Goal: Information Seeking & Learning: Learn about a topic

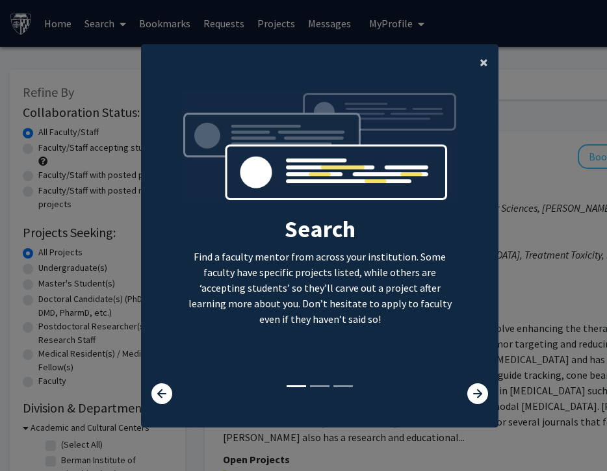
click at [487, 72] on button "×" at bounding box center [483, 62] width 29 height 36
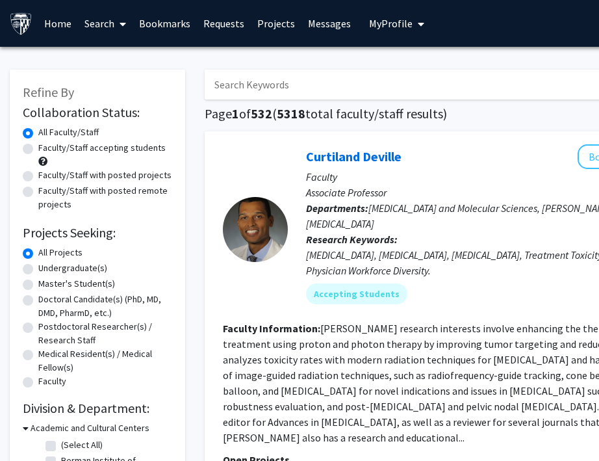
click at [402, 86] on input "Search Keywords" at bounding box center [460, 85] width 510 height 30
type input "mechanical engineering"
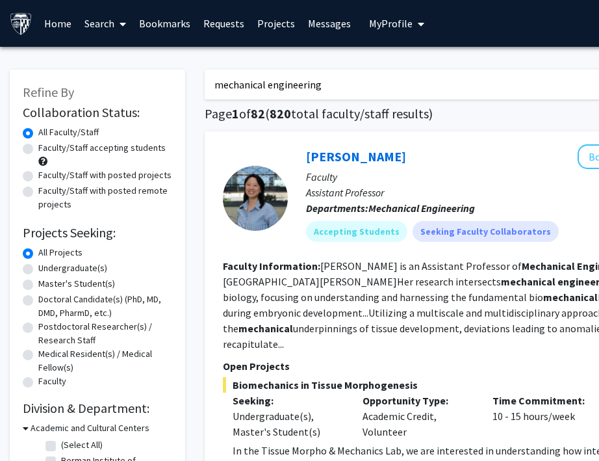
click at [322, 77] on input "mechanical engineering" at bounding box center [460, 85] width 510 height 30
click at [339, 136] on div "[PERSON_NAME] Bookmark Compose Request Faculty Assistant Professor Departments:…" at bounding box center [487, 342] width 565 height 423
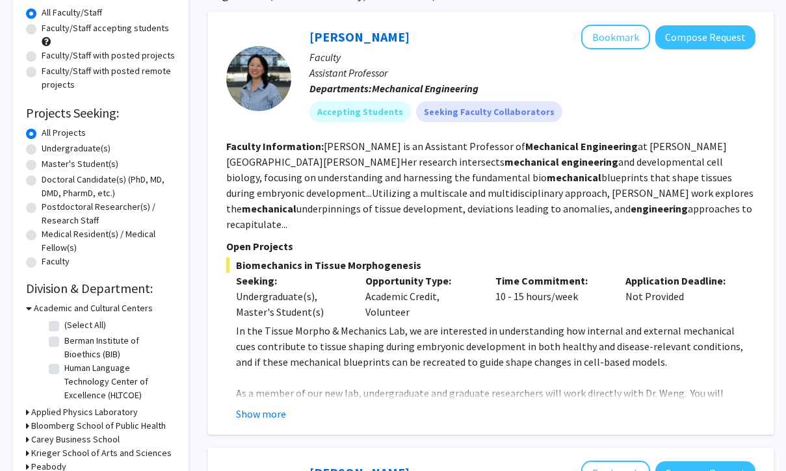
scroll to position [120, 0]
click at [274, 406] on button "Show more" at bounding box center [261, 414] width 50 height 16
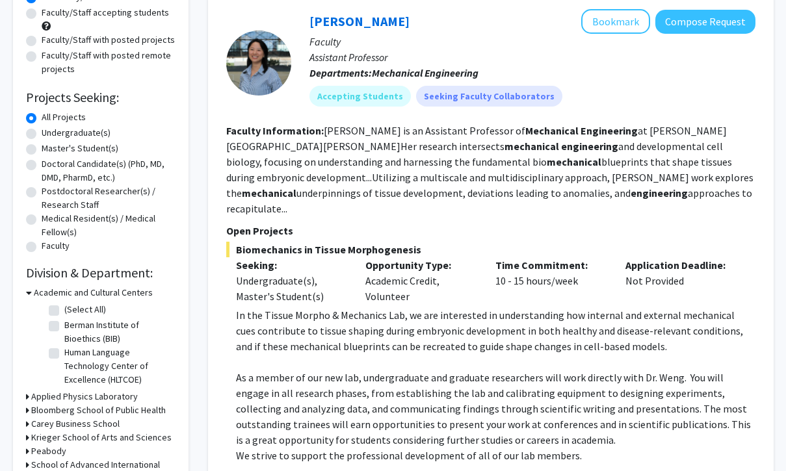
scroll to position [118, 0]
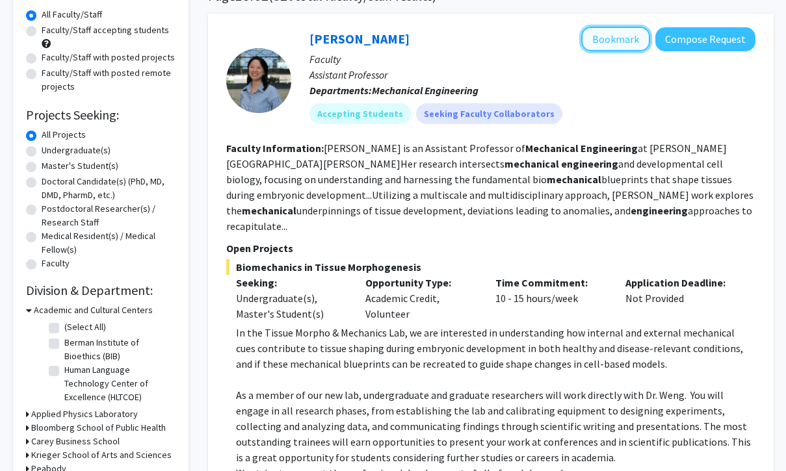
click at [606, 44] on button "Bookmark" at bounding box center [615, 39] width 69 height 25
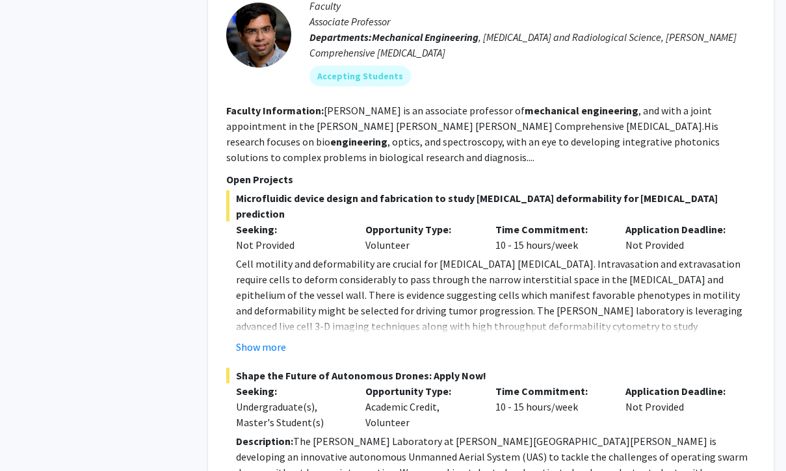
scroll to position [1030, 0]
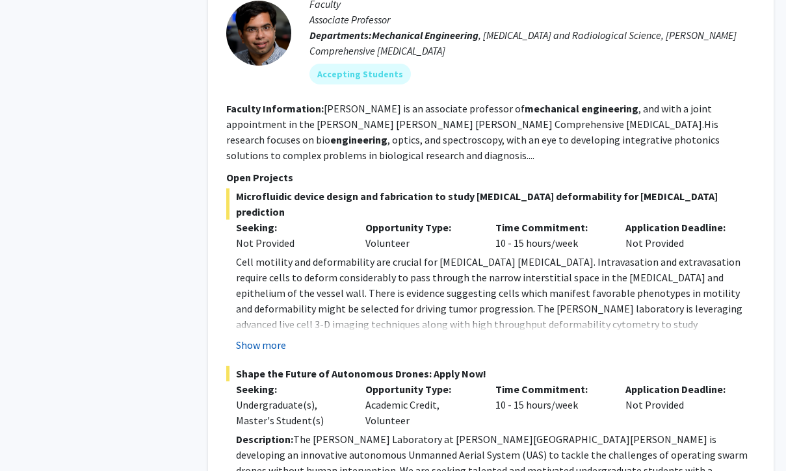
click at [263, 337] on button "Show more" at bounding box center [261, 345] width 50 height 16
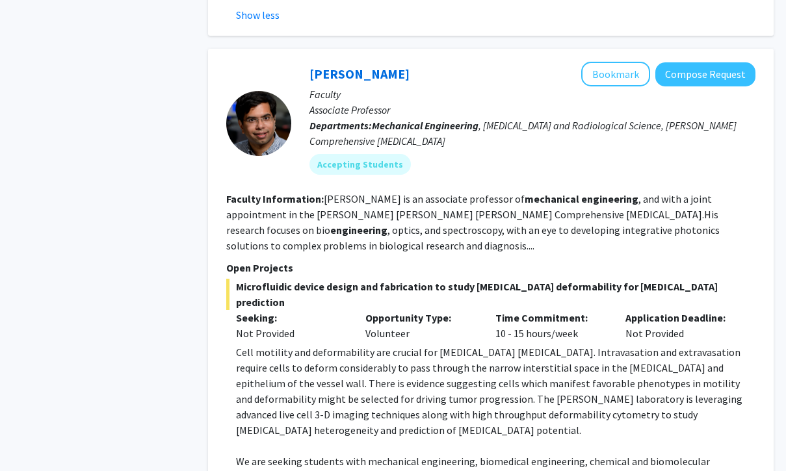
scroll to position [935, 0]
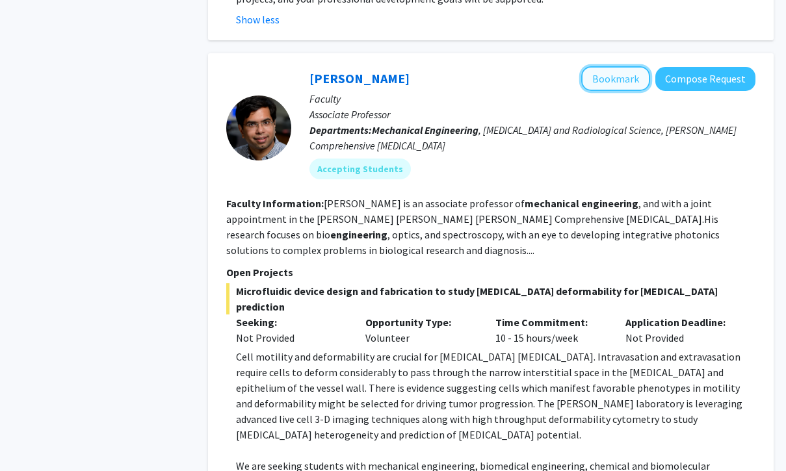
click at [595, 66] on button "Bookmark" at bounding box center [615, 78] width 69 height 25
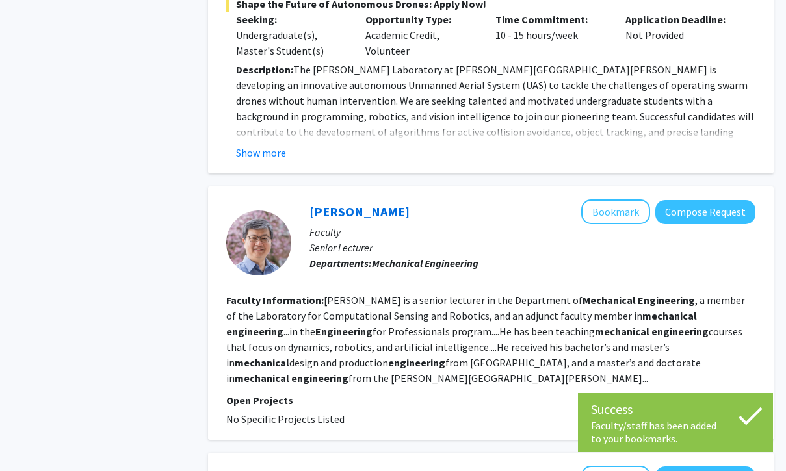
scroll to position [1590, 0]
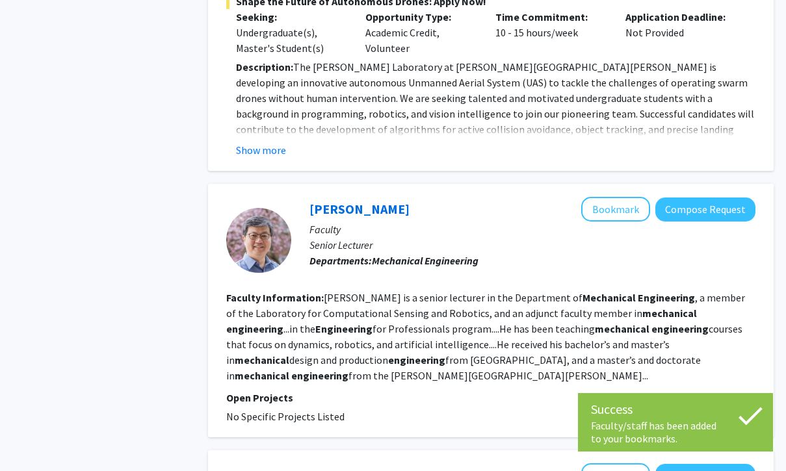
click at [307, 291] on fg-read-more "[PERSON_NAME] is a senior lecturer in the Department of Mechanical Engineering …" at bounding box center [485, 336] width 519 height 91
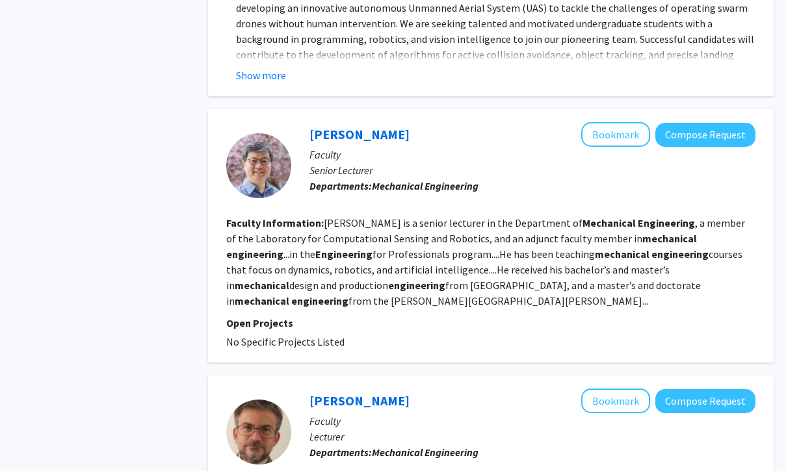
scroll to position [1685, 0]
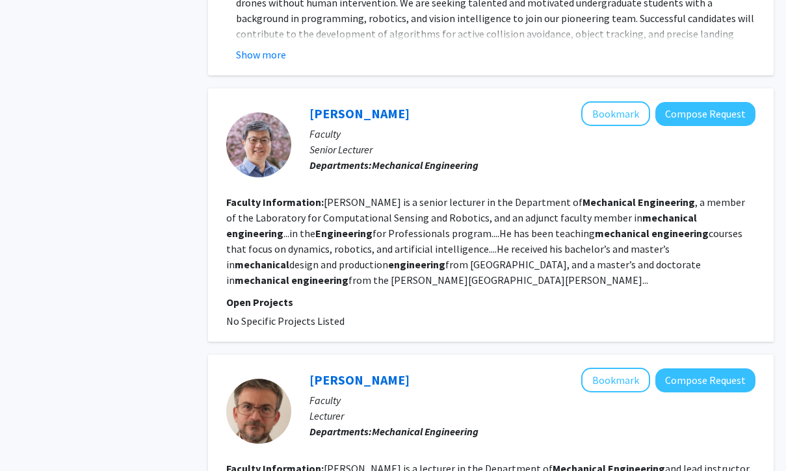
click at [409, 159] on b "Mechanical" at bounding box center [397, 165] width 51 height 13
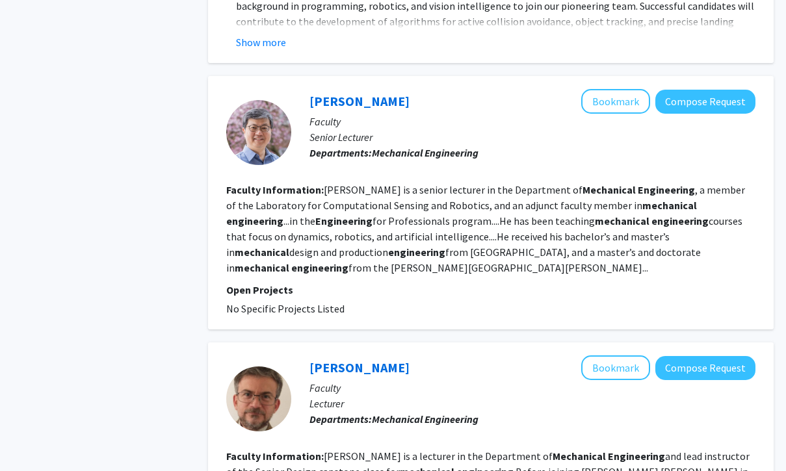
scroll to position [1714, 0]
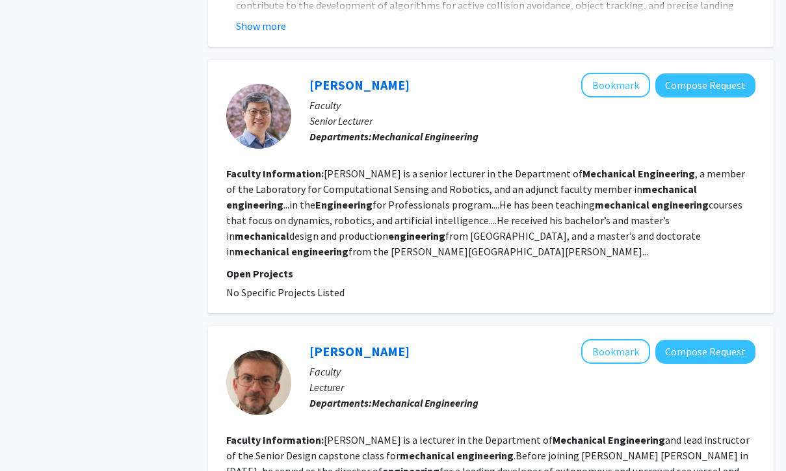
click at [312, 167] on fg-read-more "[PERSON_NAME] is a senior lecturer in the Department of Mechanical Engineering …" at bounding box center [485, 212] width 519 height 91
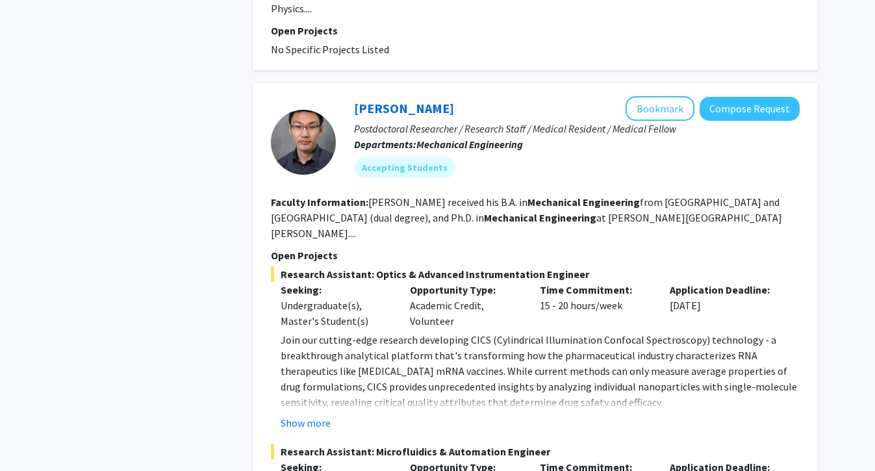
scroll to position [3259, 0]
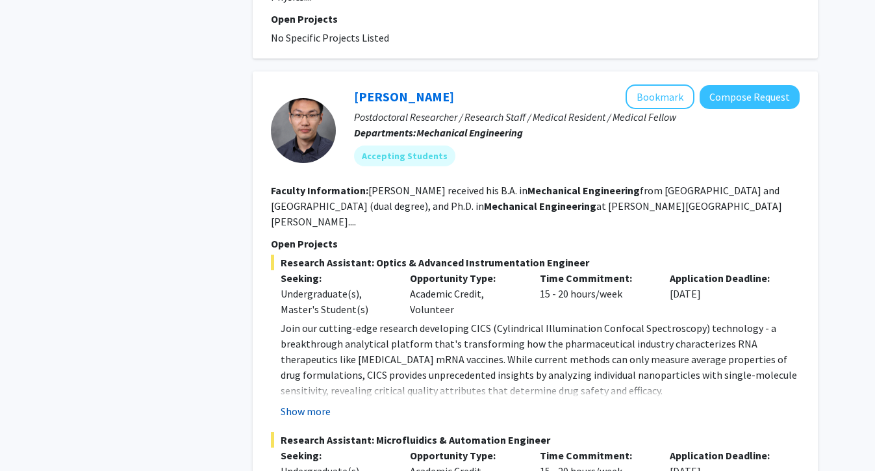
click at [309, 404] on button "Show more" at bounding box center [306, 412] width 50 height 16
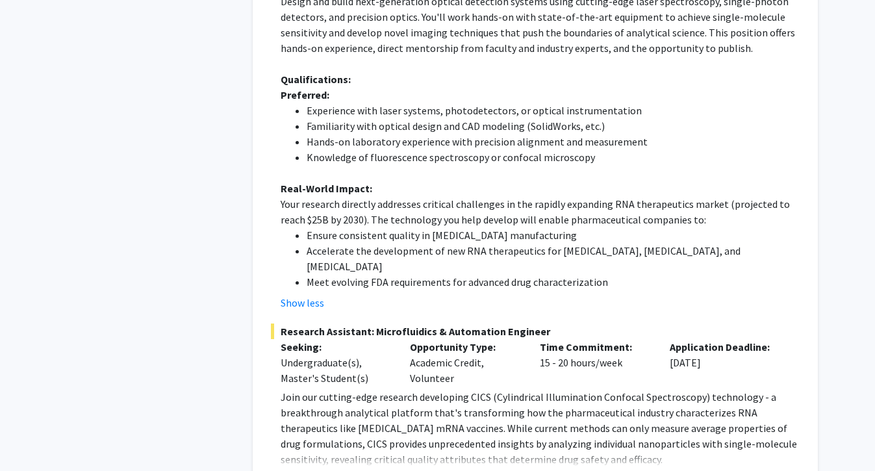
scroll to position [3806, 0]
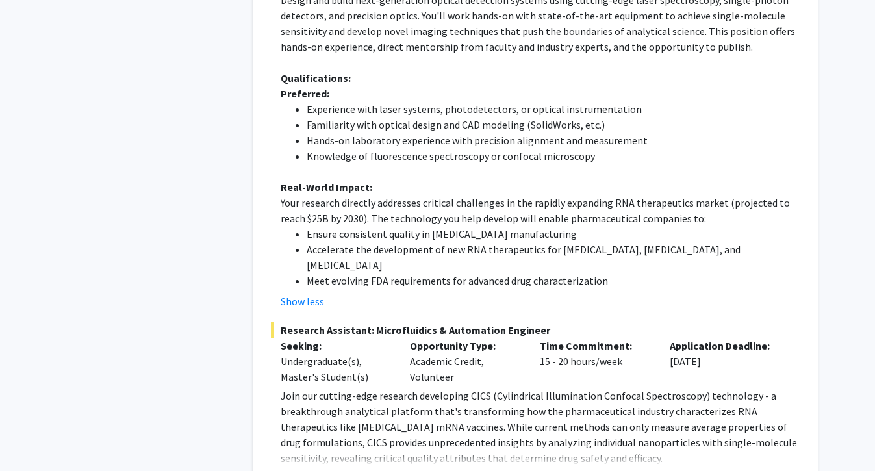
click at [298, 460] on button "Show more" at bounding box center [306, 479] width 50 height 16
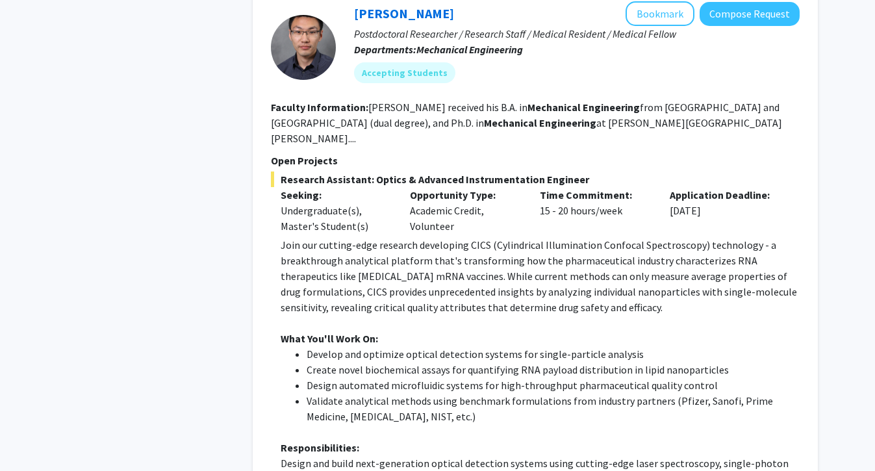
scroll to position [3156, 0]
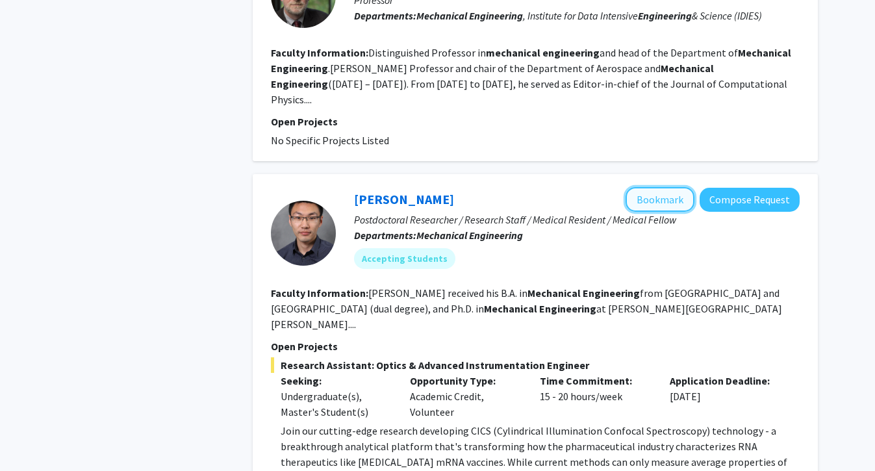
click at [606, 187] on button "Bookmark" at bounding box center [660, 199] width 69 height 25
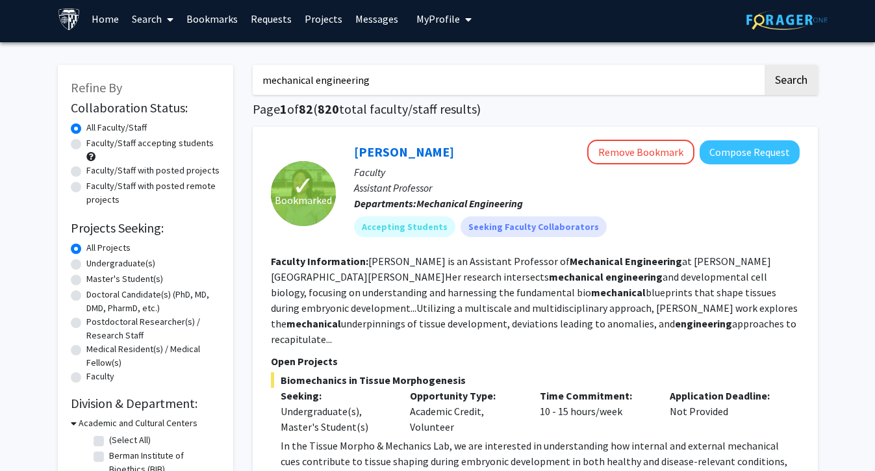
scroll to position [0, 0]
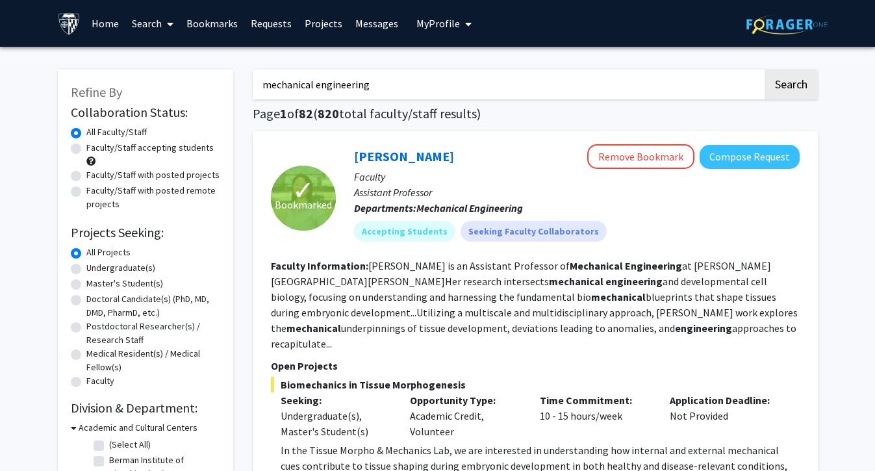
click at [86, 272] on label "Undergraduate(s)" at bounding box center [120, 268] width 69 height 14
click at [86, 270] on input "Undergraduate(s)" at bounding box center [90, 265] width 8 height 8
radio input "true"
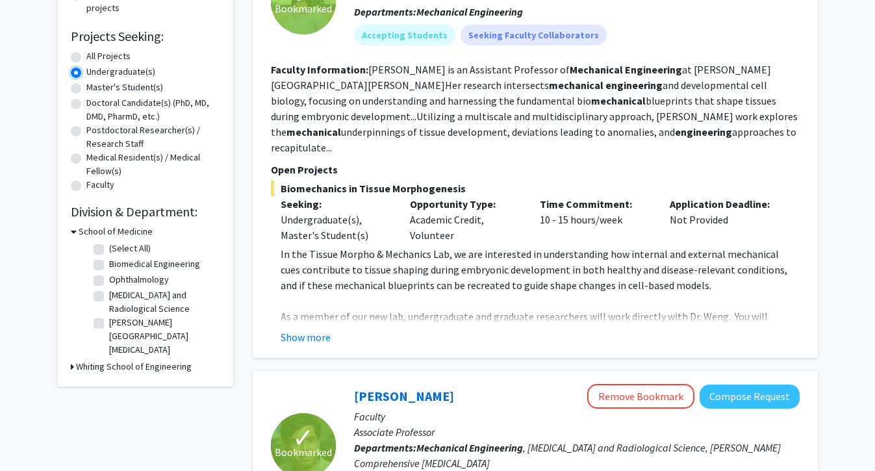
scroll to position [216, 0]
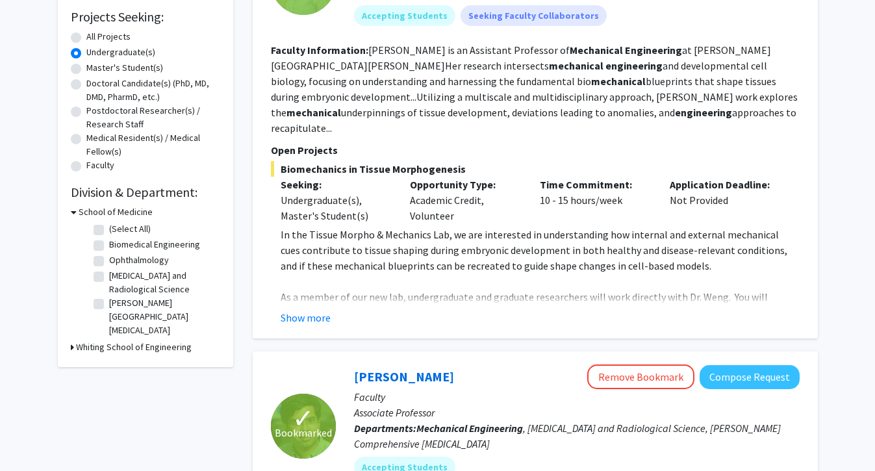
click at [125, 344] on h3 "Whiting School of Engineering" at bounding box center [134, 348] width 116 height 14
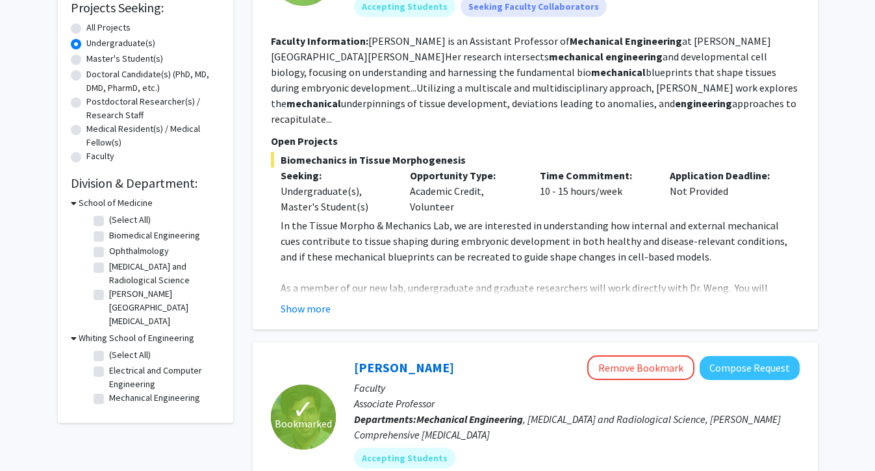
scroll to position [226, 0]
click at [109, 293] on label "[PERSON_NAME][GEOGRAPHIC_DATA][MEDICAL_DATA]" at bounding box center [163, 307] width 108 height 41
click at [109, 293] on input "[PERSON_NAME][GEOGRAPHIC_DATA][MEDICAL_DATA]" at bounding box center [113, 291] width 8 height 8
checkbox input "true"
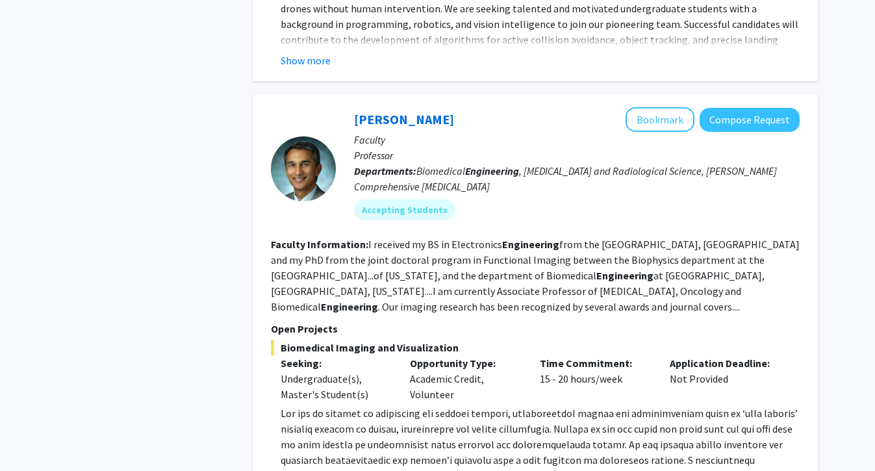
scroll to position [729, 0]
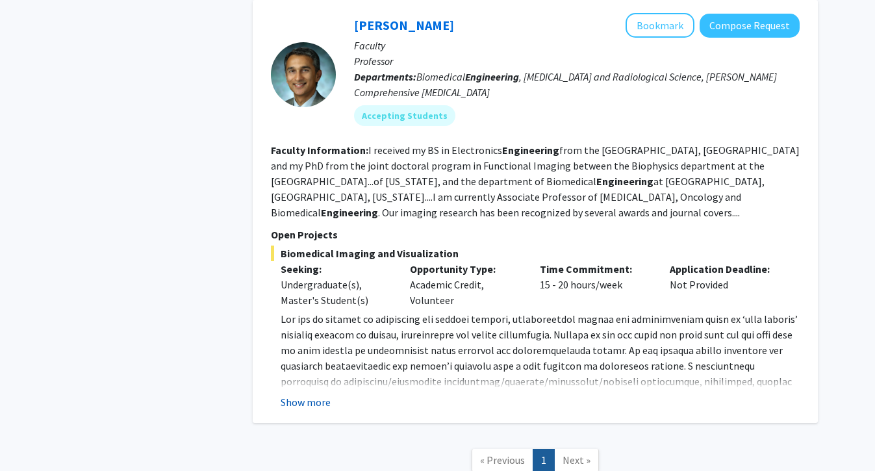
click at [312, 394] on button "Show more" at bounding box center [306, 402] width 50 height 16
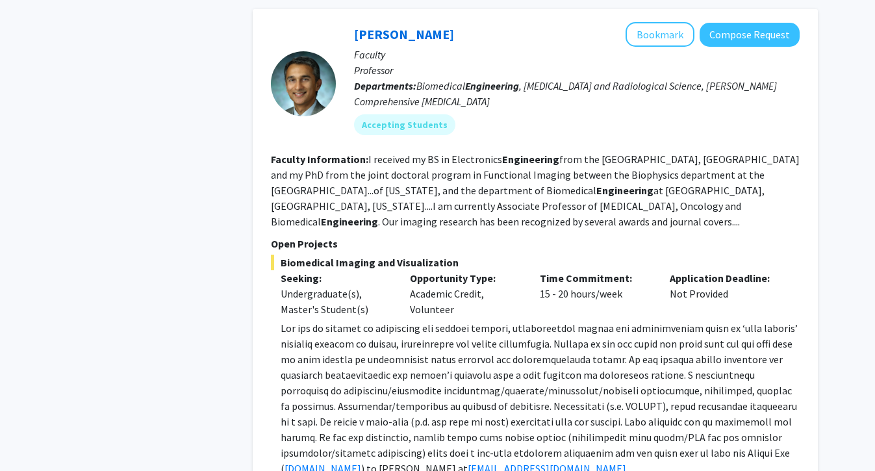
scroll to position [719, 0]
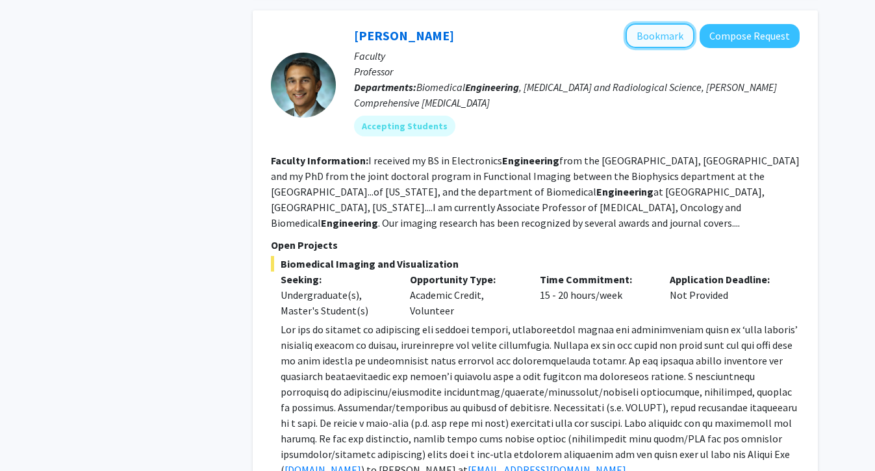
click at [606, 23] on button "Bookmark" at bounding box center [660, 35] width 69 height 25
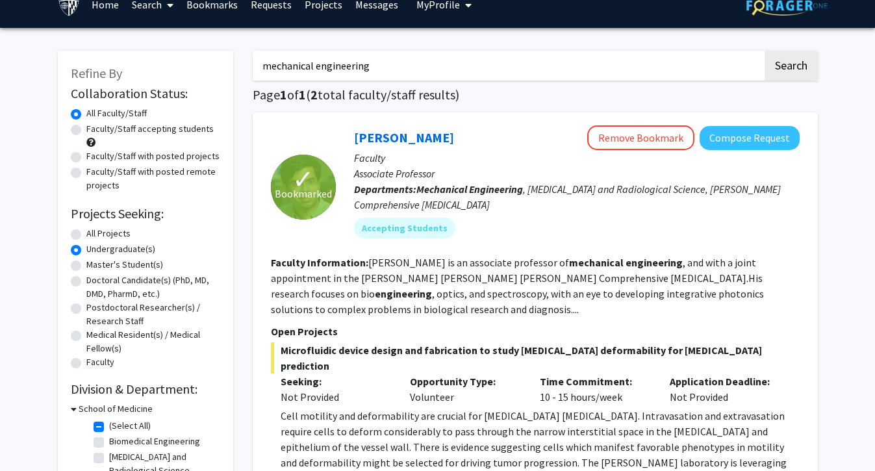
scroll to position [21, 0]
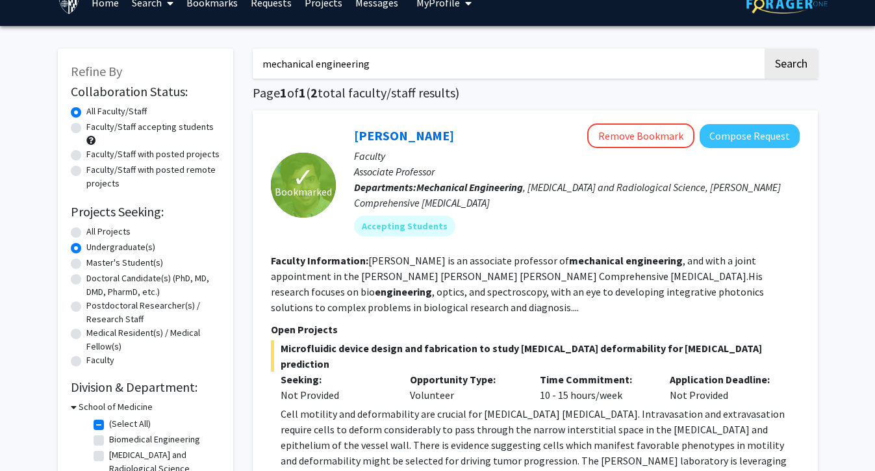
click at [123, 127] on label "Faculty/Staff accepting students" at bounding box center [149, 127] width 127 height 14
click at [95, 127] on input "Faculty/Staff accepting students" at bounding box center [90, 124] width 8 height 8
radio input "true"
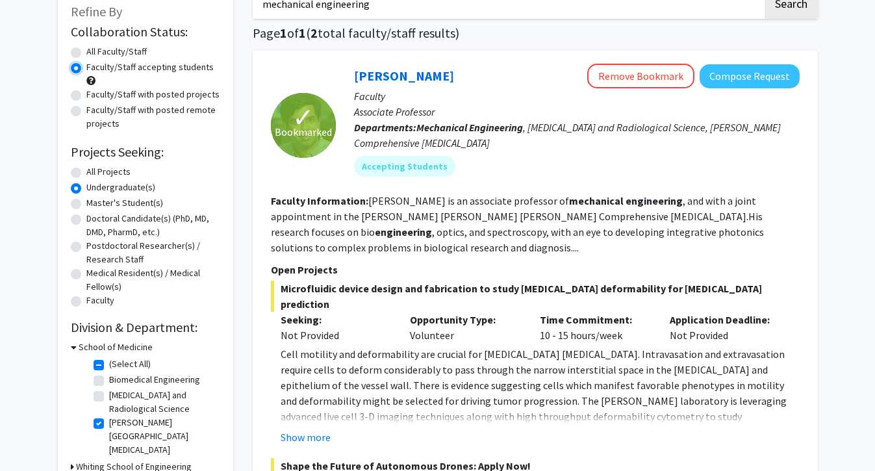
scroll to position [209, 0]
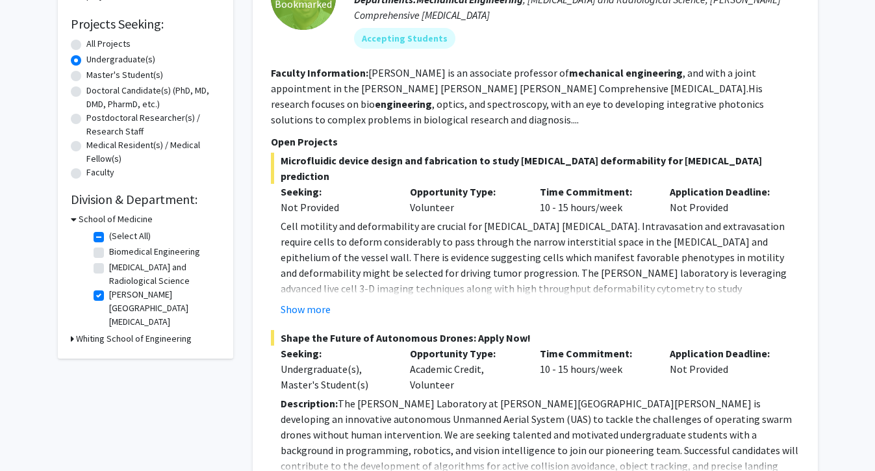
click at [109, 298] on label "[PERSON_NAME][GEOGRAPHIC_DATA][MEDICAL_DATA]" at bounding box center [163, 308] width 108 height 41
click at [109, 296] on input "[PERSON_NAME][GEOGRAPHIC_DATA][MEDICAL_DATA]" at bounding box center [113, 292] width 8 height 8
checkbox input "false"
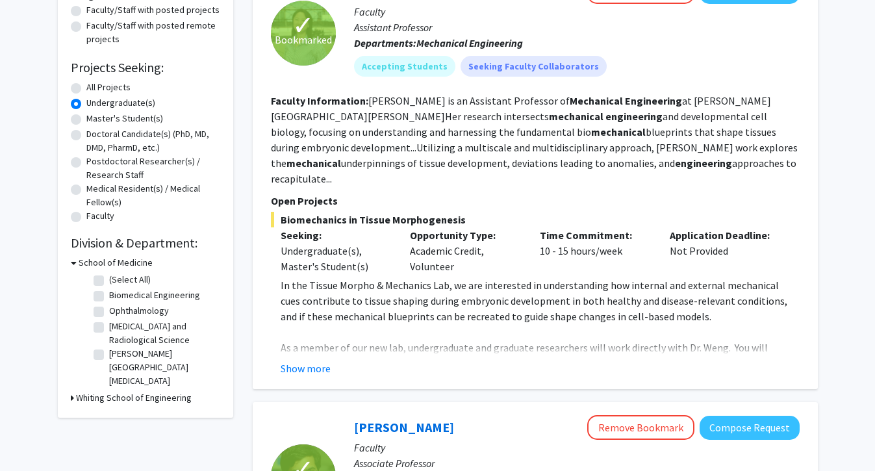
scroll to position [188, 0]
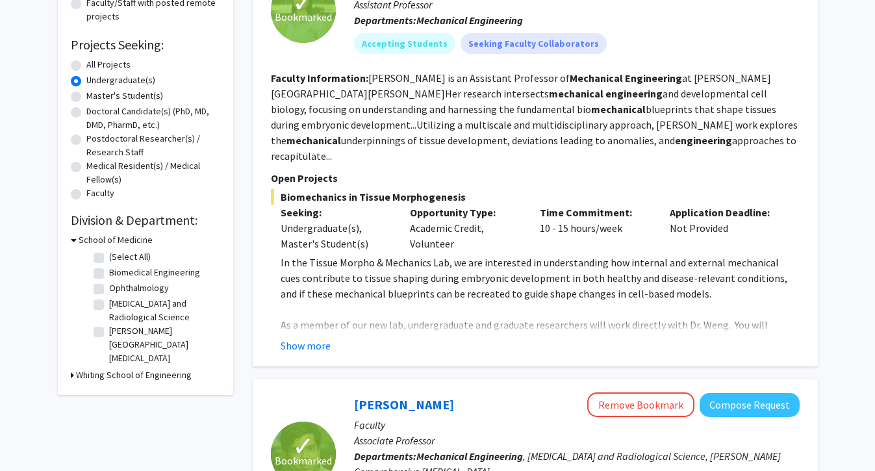
click at [84, 238] on h3 "School of Medicine" at bounding box center [116, 240] width 74 height 14
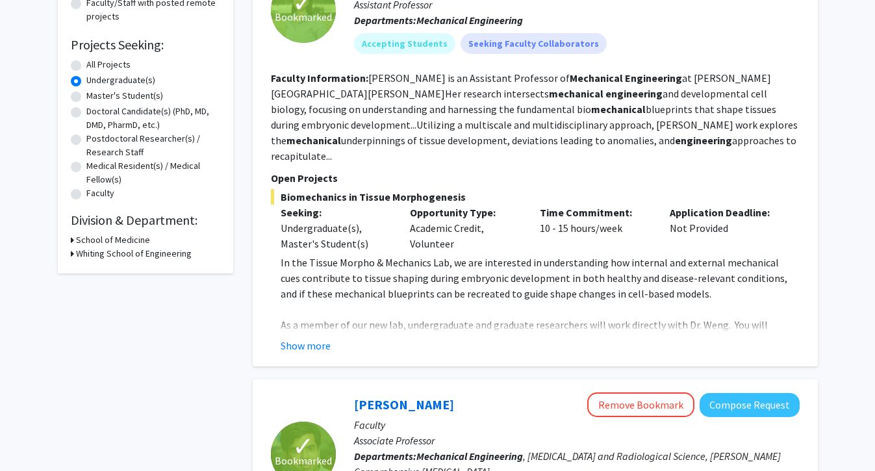
click at [82, 257] on h3 "Whiting School of Engineering" at bounding box center [134, 254] width 116 height 14
click at [109, 313] on label "Mechanical Engineering" at bounding box center [154, 314] width 91 height 14
click at [109, 313] on input "Mechanical Engineering" at bounding box center [113, 311] width 8 height 8
checkbox input "true"
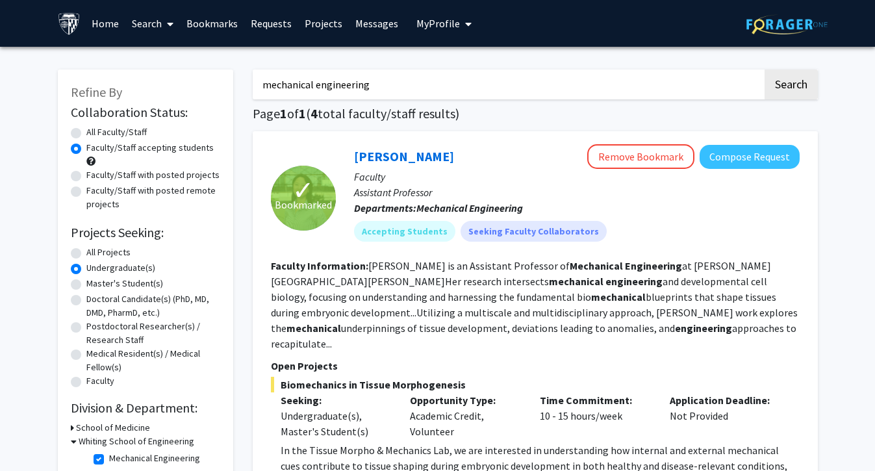
click at [318, 78] on input "mechanical engineering" at bounding box center [508, 85] width 510 height 30
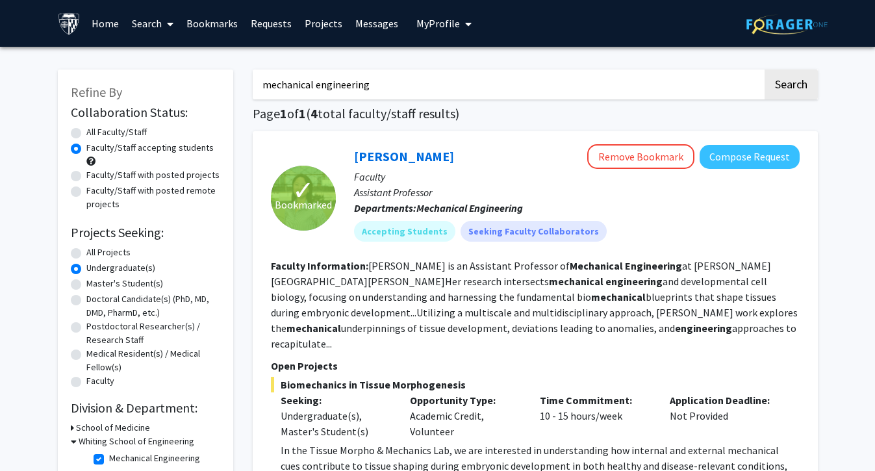
click at [318, 78] on input "mechanical engineering" at bounding box center [508, 85] width 510 height 30
click at [383, 112] on h1 "Page 1 of 1 ( 4 total faculty/staff results)" at bounding box center [535, 114] width 565 height 16
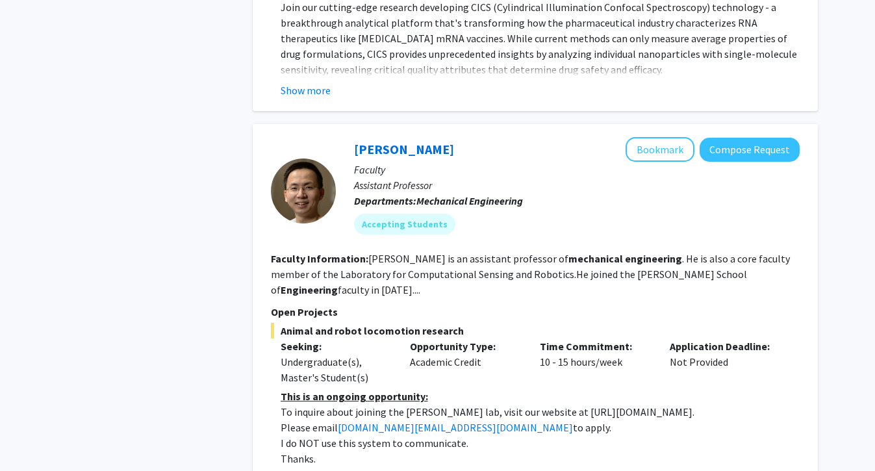
scroll to position [1767, 0]
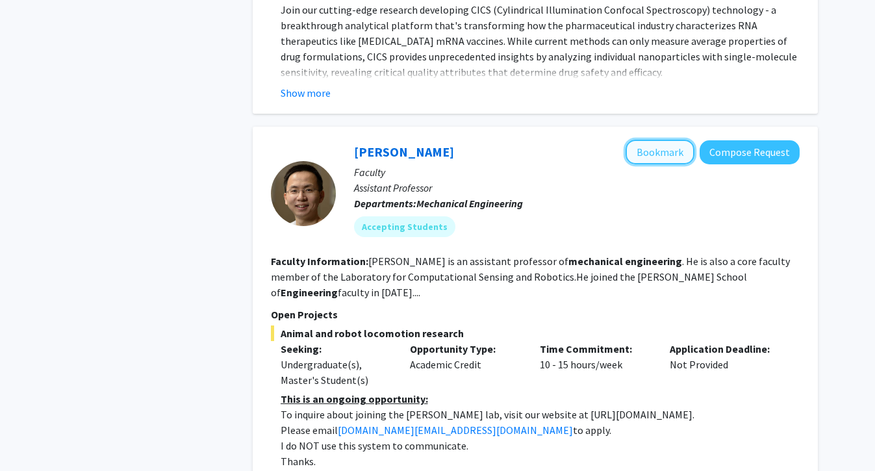
click at [606, 140] on button "Bookmark" at bounding box center [660, 152] width 69 height 25
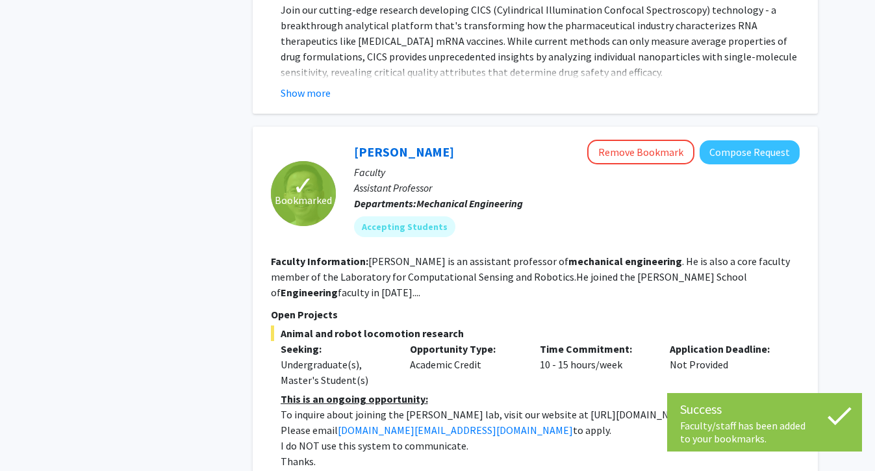
click at [606, 255] on fg-read-more "[PERSON_NAME] is an assistant professor of mechanical engineering . He is also …" at bounding box center [530, 277] width 519 height 44
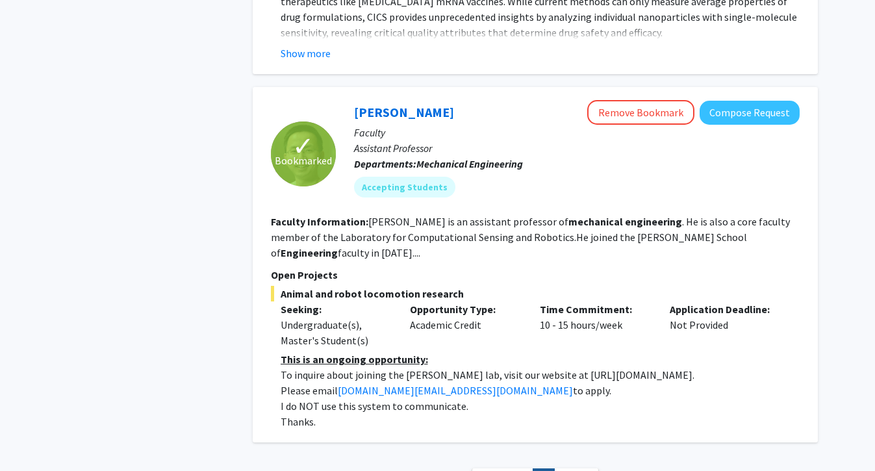
scroll to position [1809, 0]
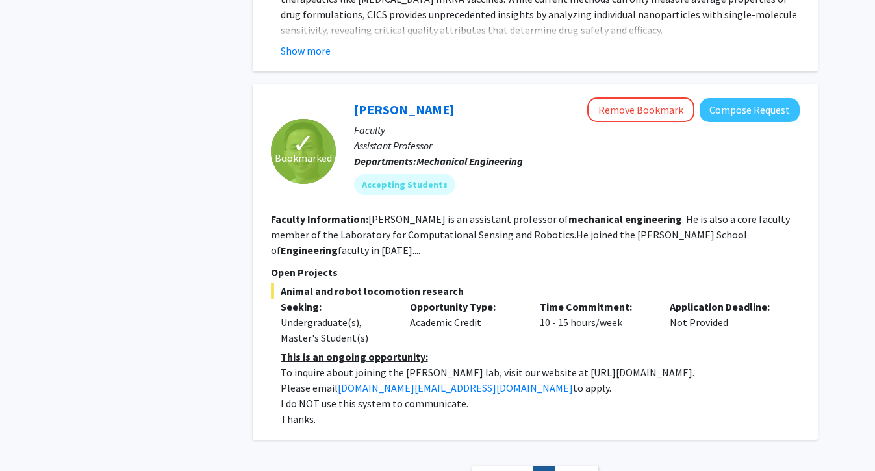
drag, startPoint x: 539, startPoint y: 311, endPoint x: 652, endPoint y: 313, distance: 113.1
click at [606, 365] on p "To inquire about joining the [PERSON_NAME] lab, visit our website at [URL][DOMA…" at bounding box center [540, 373] width 519 height 16
copy p "[URL][DOMAIN_NAME]"
